Goal: Task Accomplishment & Management: Use online tool/utility

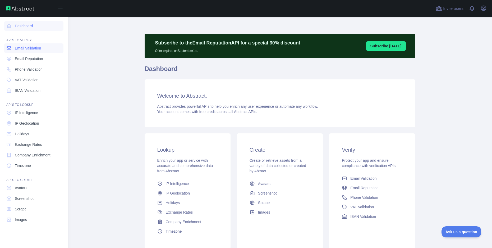
click at [32, 47] on span "Email Validation" at bounding box center [28, 47] width 26 height 5
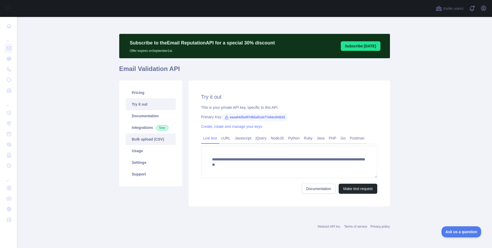
drag, startPoint x: 147, startPoint y: 142, endPoint x: 159, endPoint y: 143, distance: 12.5
click at [147, 142] on link "Bulk upload (CSV)" at bounding box center [151, 139] width 50 height 12
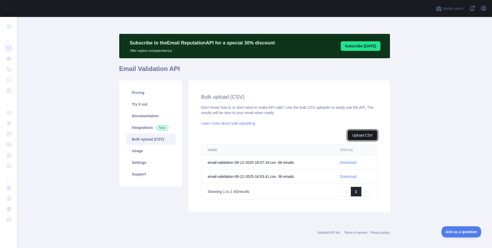
click at [364, 135] on button "Upload CSV" at bounding box center [361, 135] width 29 height 10
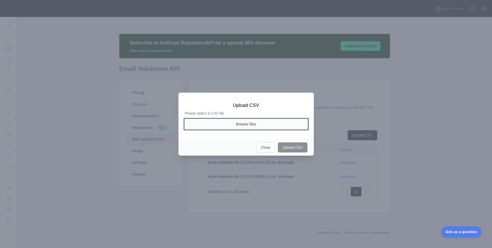
click at [234, 123] on button "Browse files" at bounding box center [246, 124] width 123 height 10
click at [270, 120] on button "Browse files" at bounding box center [246, 124] width 123 height 10
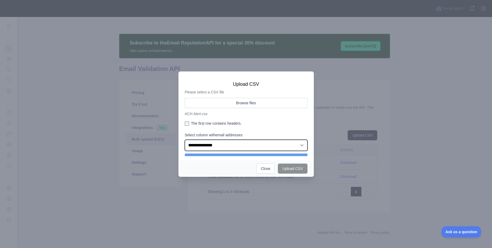
click at [258, 145] on select "**********" at bounding box center [246, 145] width 123 height 11
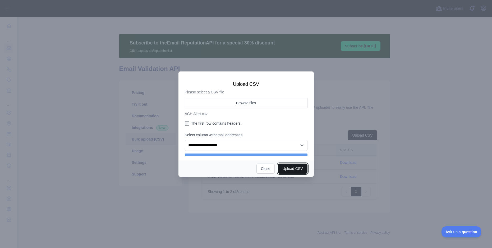
drag, startPoint x: 295, startPoint y: 168, endPoint x: 301, endPoint y: 168, distance: 6.4
click at [297, 168] on button "Upload CSV" at bounding box center [292, 168] width 29 height 10
select select "**"
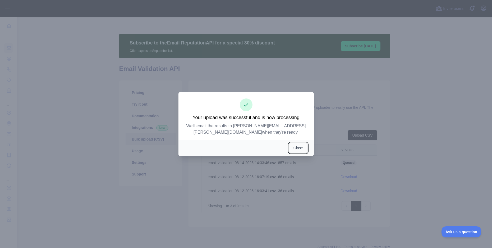
click at [298, 144] on button "Close" at bounding box center [298, 148] width 18 height 10
